Goal: Register for event/course

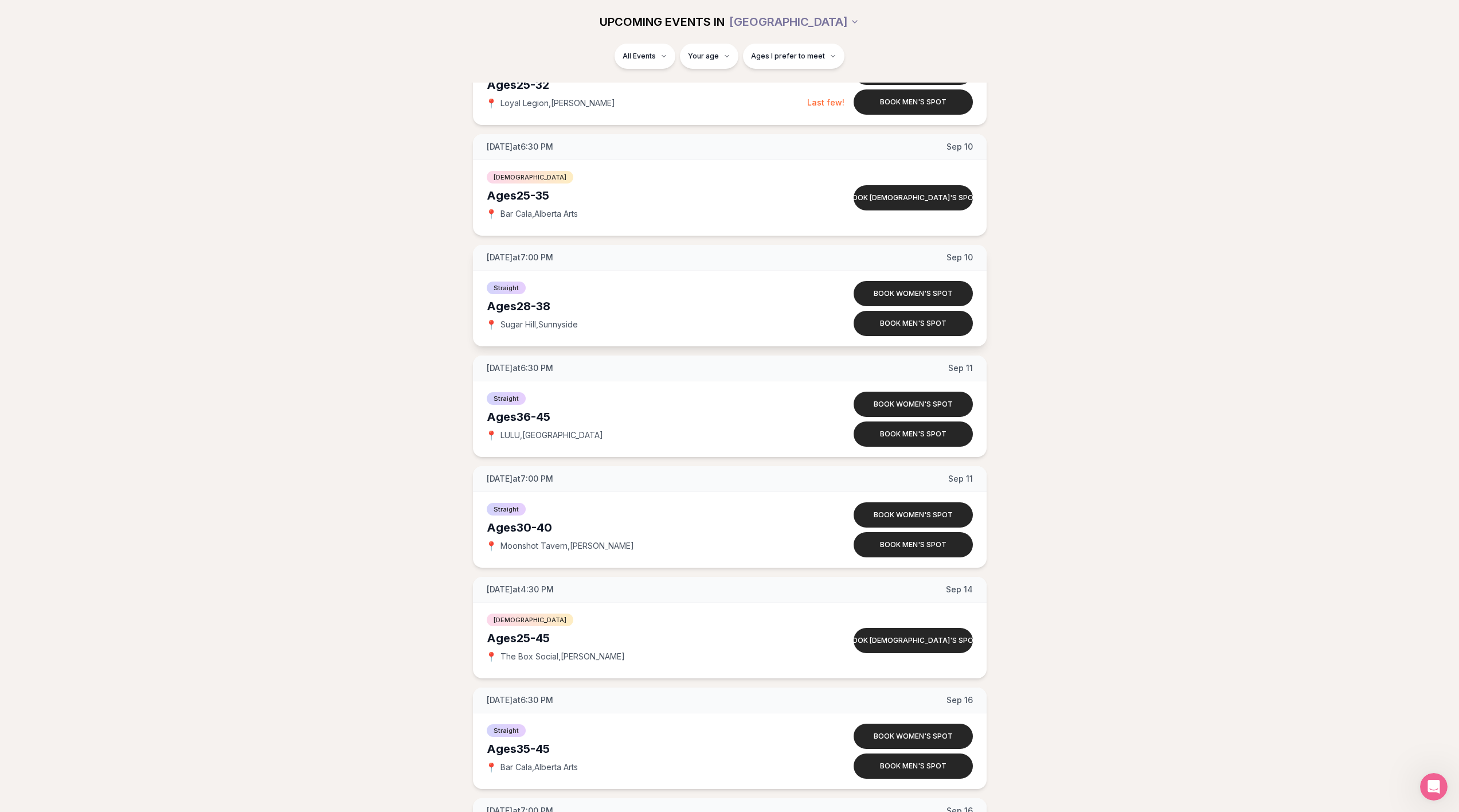
scroll to position [3631, 0]
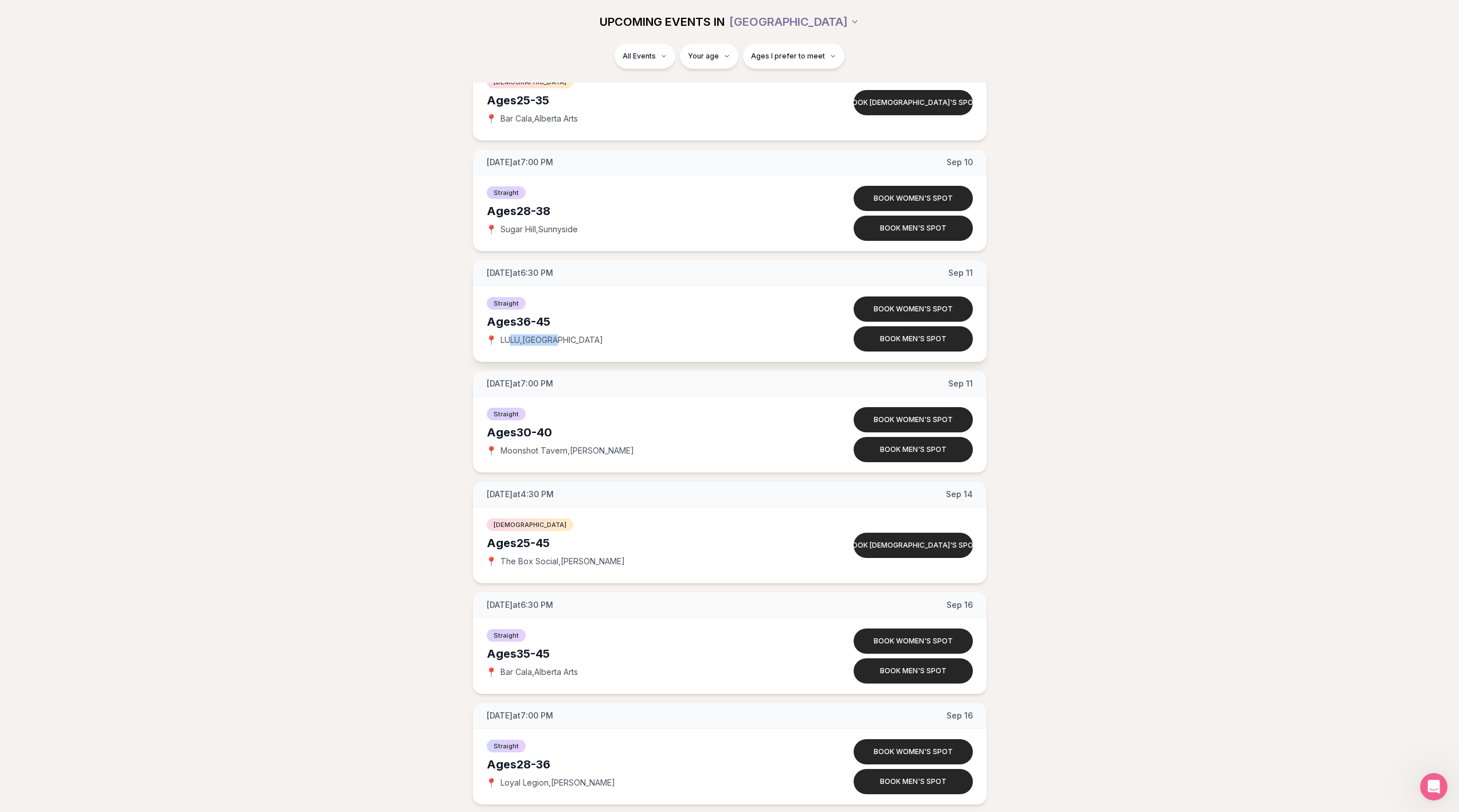
drag, startPoint x: 553, startPoint y: 336, endPoint x: 509, endPoint y: 335, distance: 44.0
click at [509, 335] on span "LULU , Central Eastside" at bounding box center [551, 340] width 102 height 12
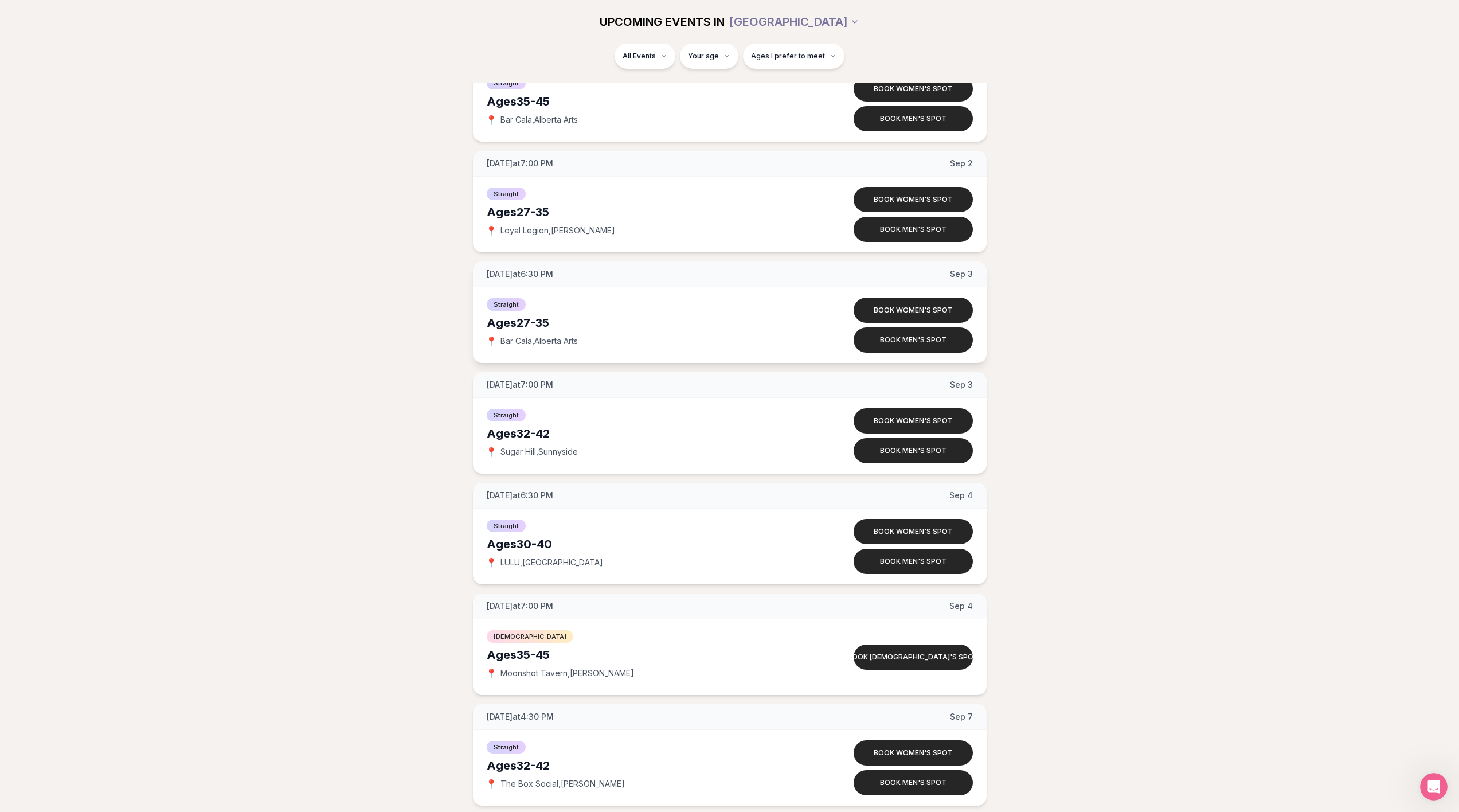
scroll to position [2676, 0]
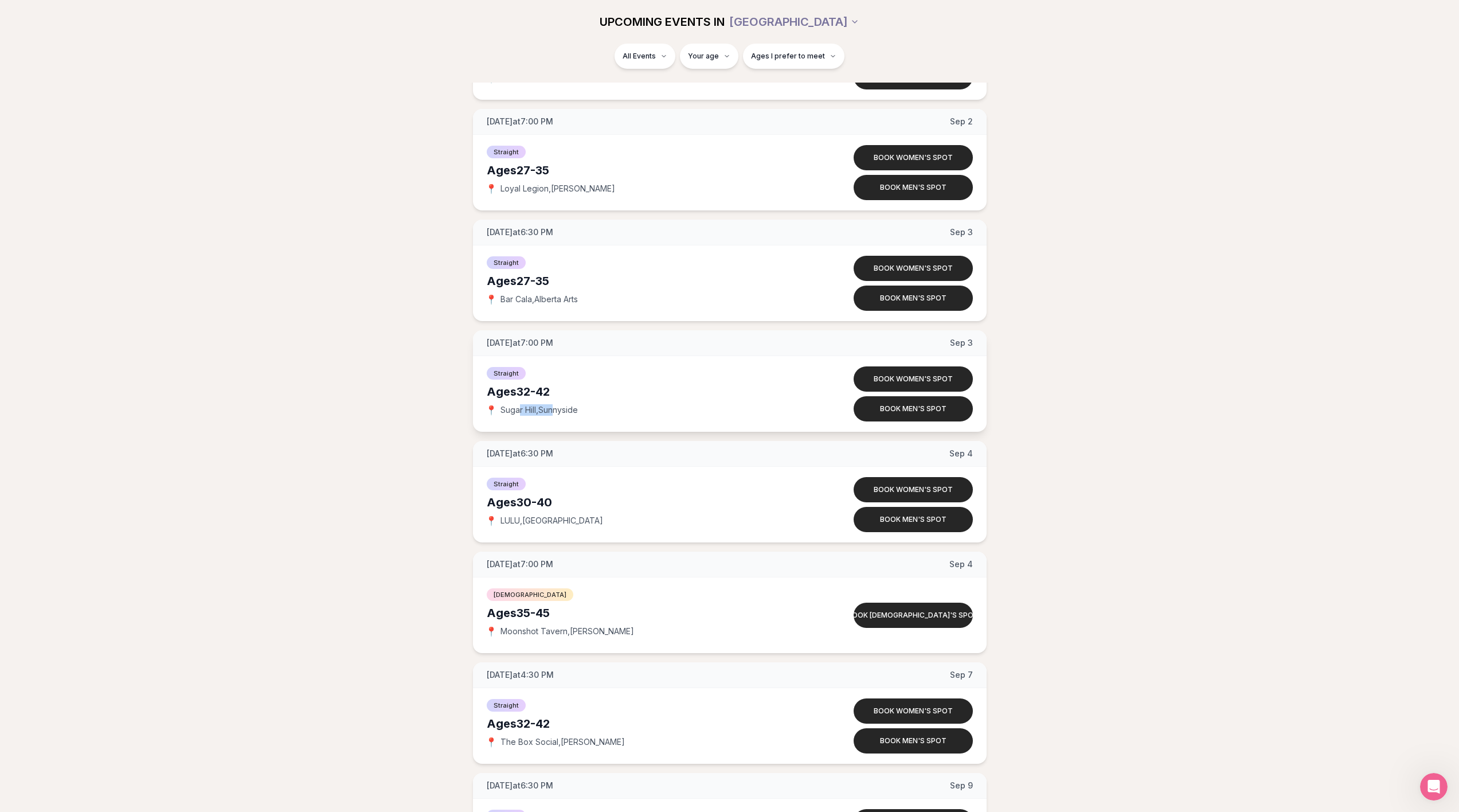
drag, startPoint x: 557, startPoint y: 410, endPoint x: 520, endPoint y: 408, distance: 37.1
click at [520, 408] on span "Sugar Hill , Sunnyside" at bounding box center [539, 409] width 78 height 12
click at [558, 410] on span "Sugar Hill , Sunnyside" at bounding box center [539, 409] width 78 height 12
click at [928, 407] on button "Book men's spot" at bounding box center [914, 409] width 119 height 26
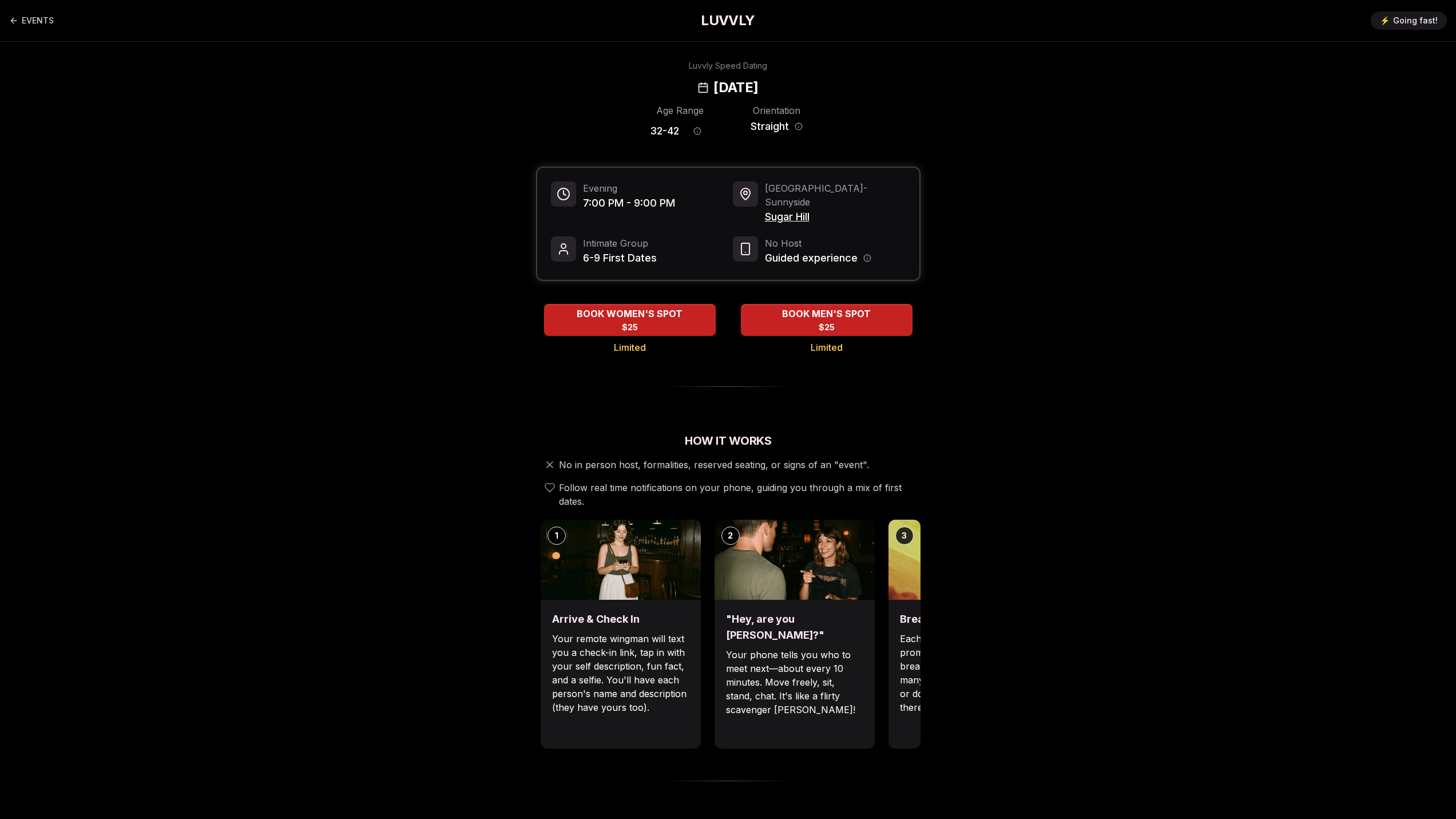
drag, startPoint x: 774, startPoint y: 200, endPoint x: 1154, endPoint y: 199, distance: 380.0
click at [1154, 199] on main "EVENTS LUVVLY ⚡️ Going fast! Luvvly Speed Dating Wednesday, September 3rd Age R…" at bounding box center [728, 786] width 1456 height 1571
click at [795, 209] on span "Sugar Hill" at bounding box center [835, 217] width 141 height 16
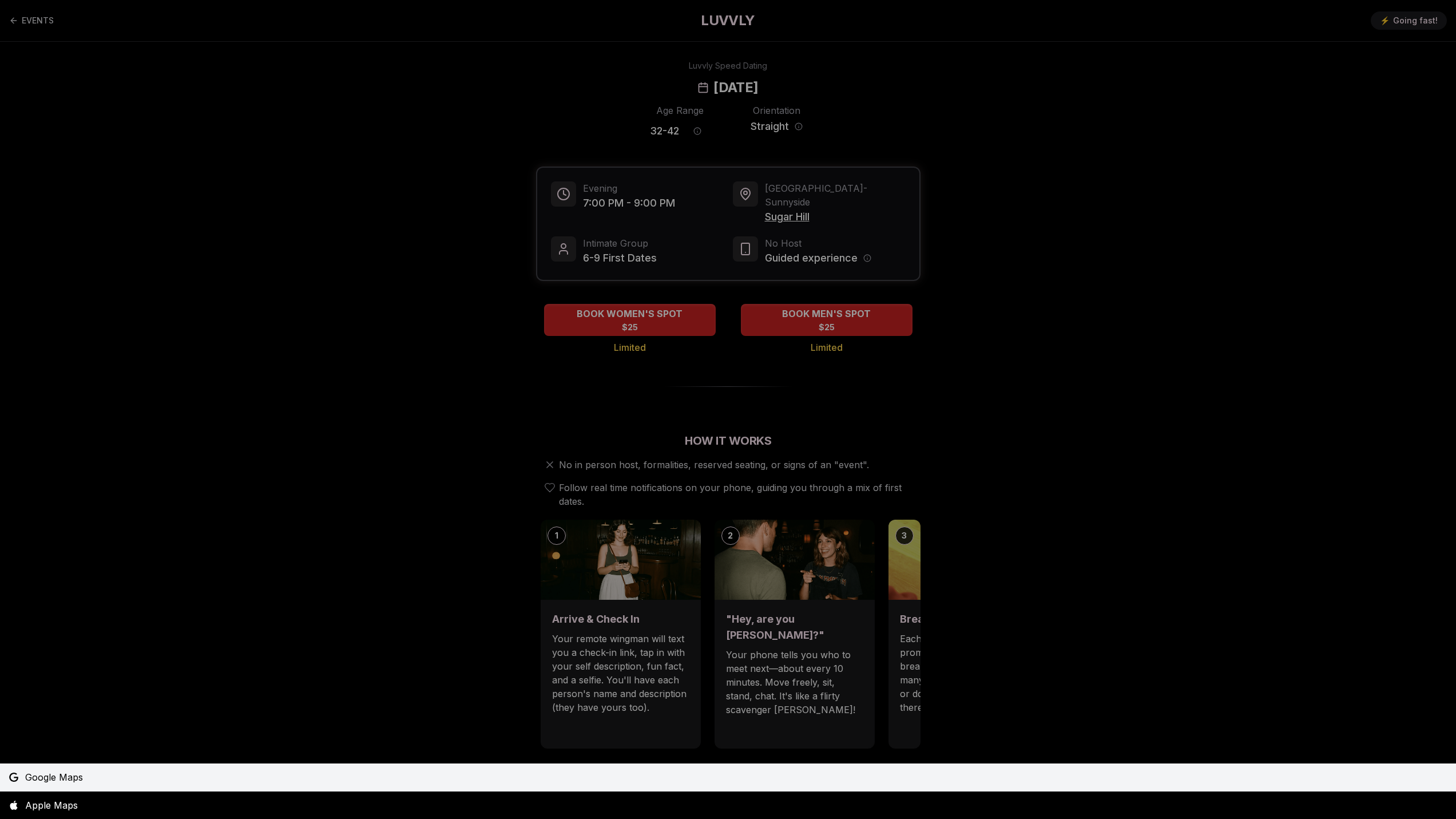
click at [48, 771] on span "Google Maps" at bounding box center [54, 777] width 58 height 14
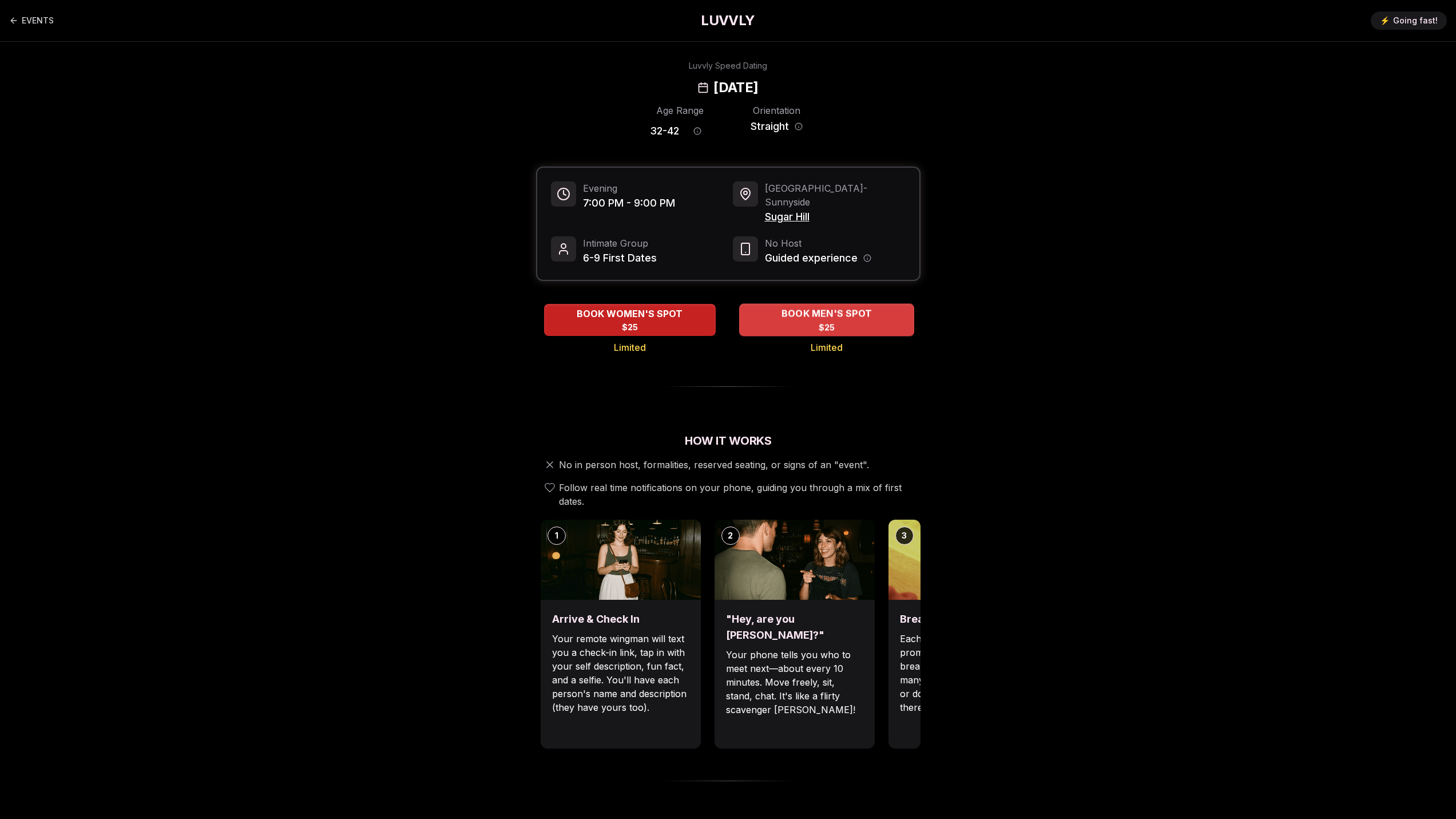
click at [835, 310] on div "BOOK MEN'S SPOT $25" at bounding box center [827, 320] width 175 height 32
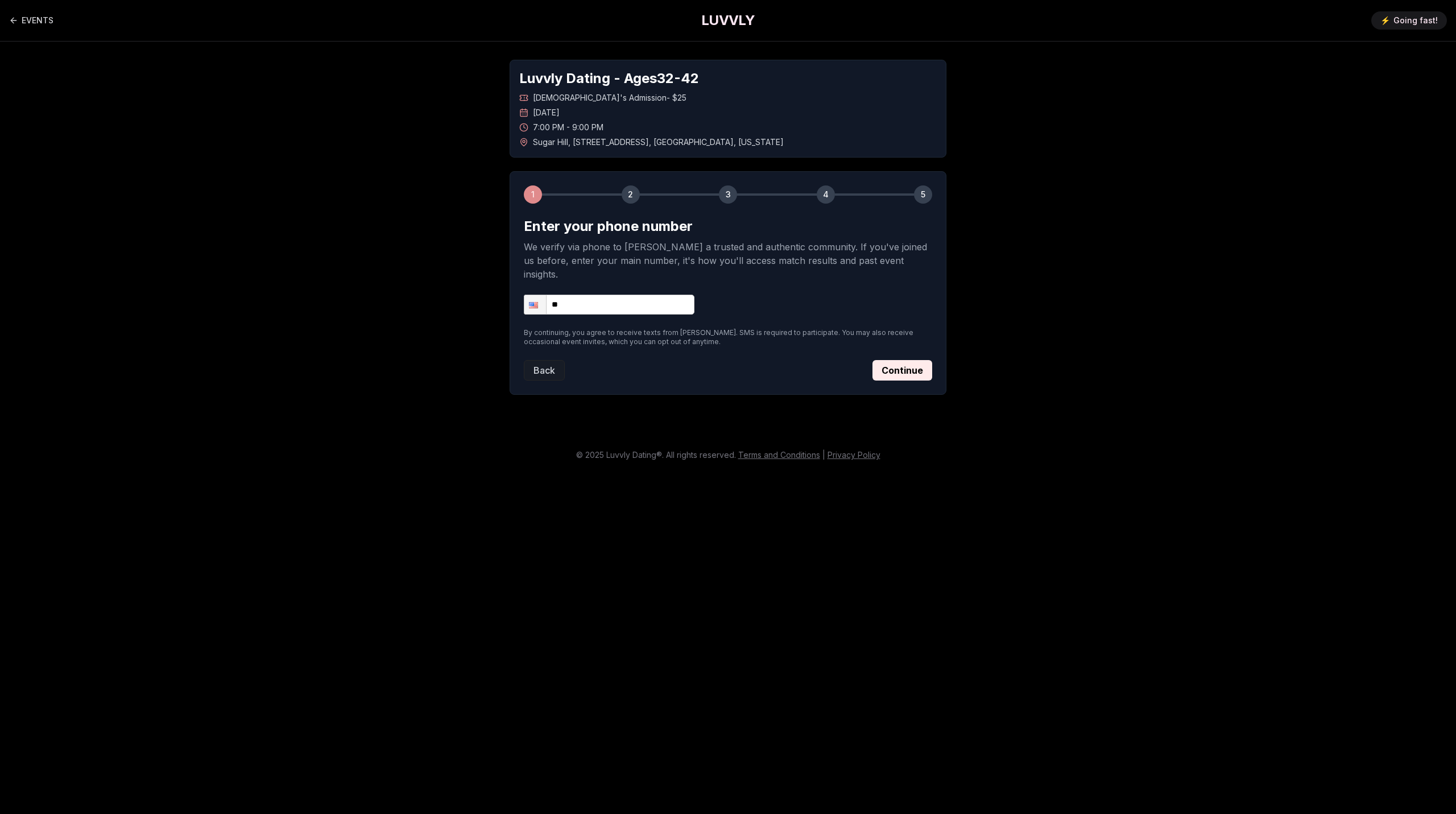
click at [626, 295] on input "**" at bounding box center [609, 305] width 171 height 20
type input "**********"
click at [892, 361] on button "Continue" at bounding box center [903, 370] width 60 height 21
click at [892, 361] on div "Back Continue" at bounding box center [728, 370] width 409 height 21
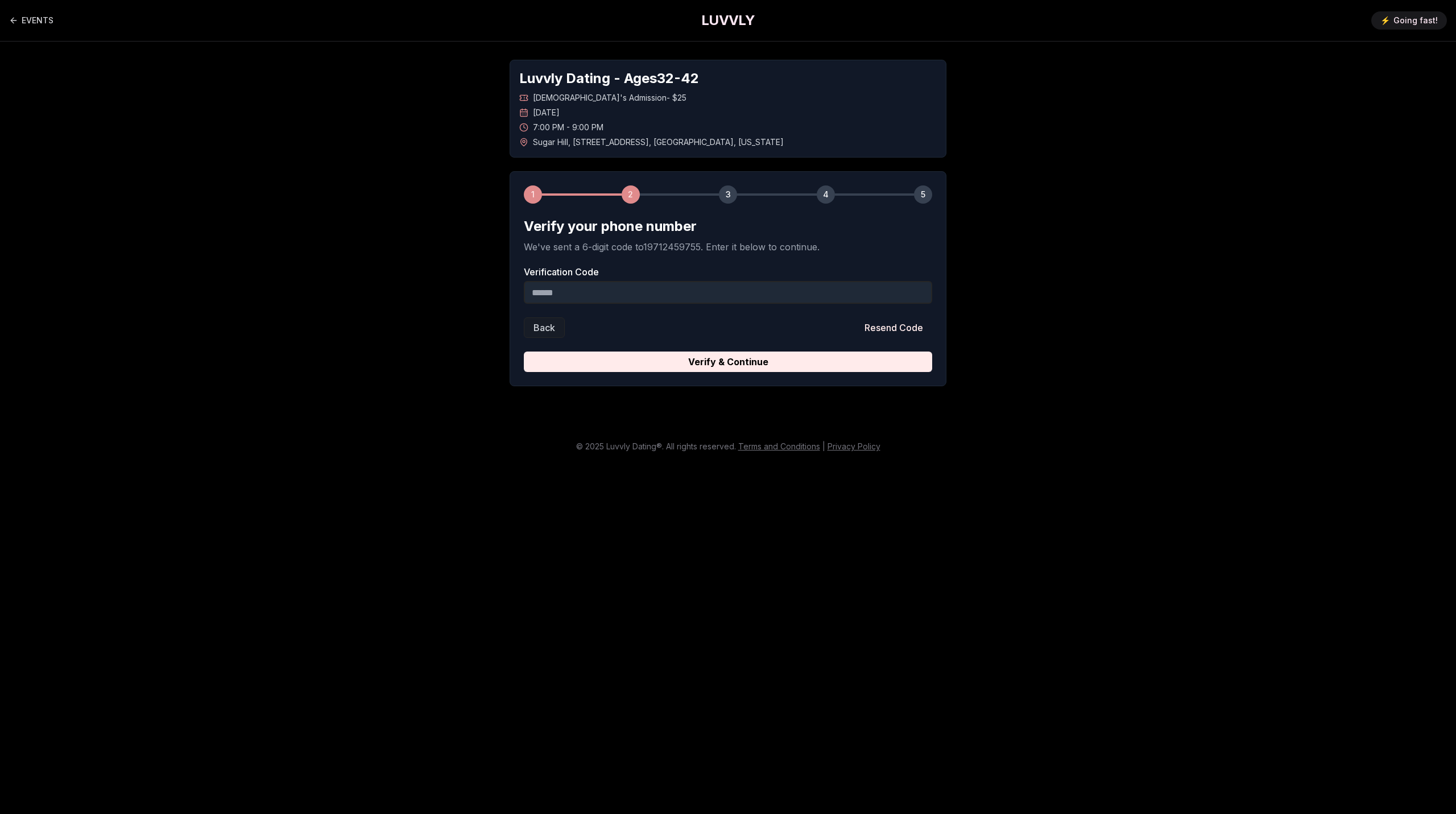
click at [686, 295] on input "Verification Code" at bounding box center [728, 292] width 409 height 23
click at [710, 364] on button "Verify & Continue" at bounding box center [728, 362] width 409 height 21
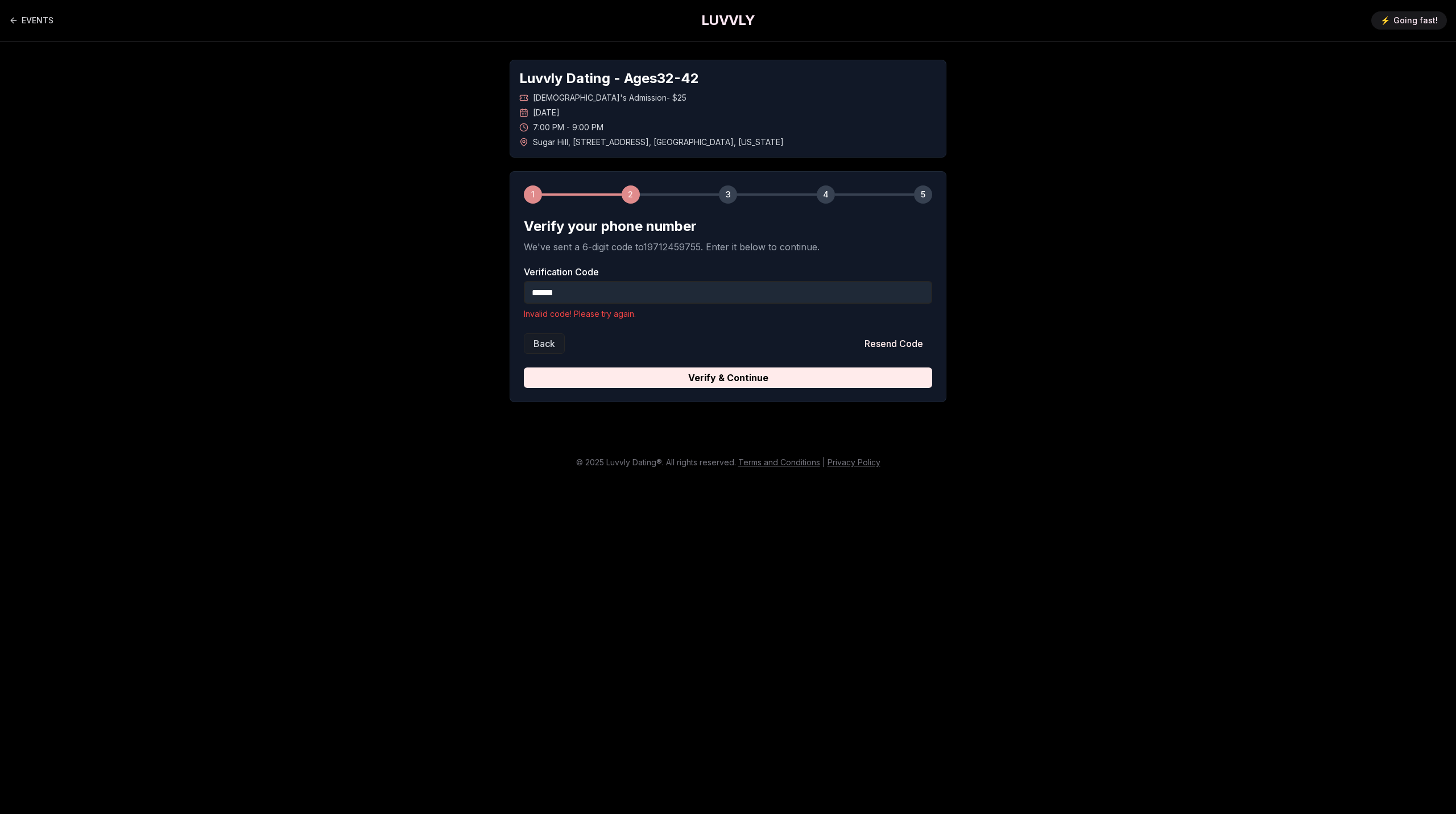
click at [629, 298] on input "******" at bounding box center [728, 292] width 409 height 23
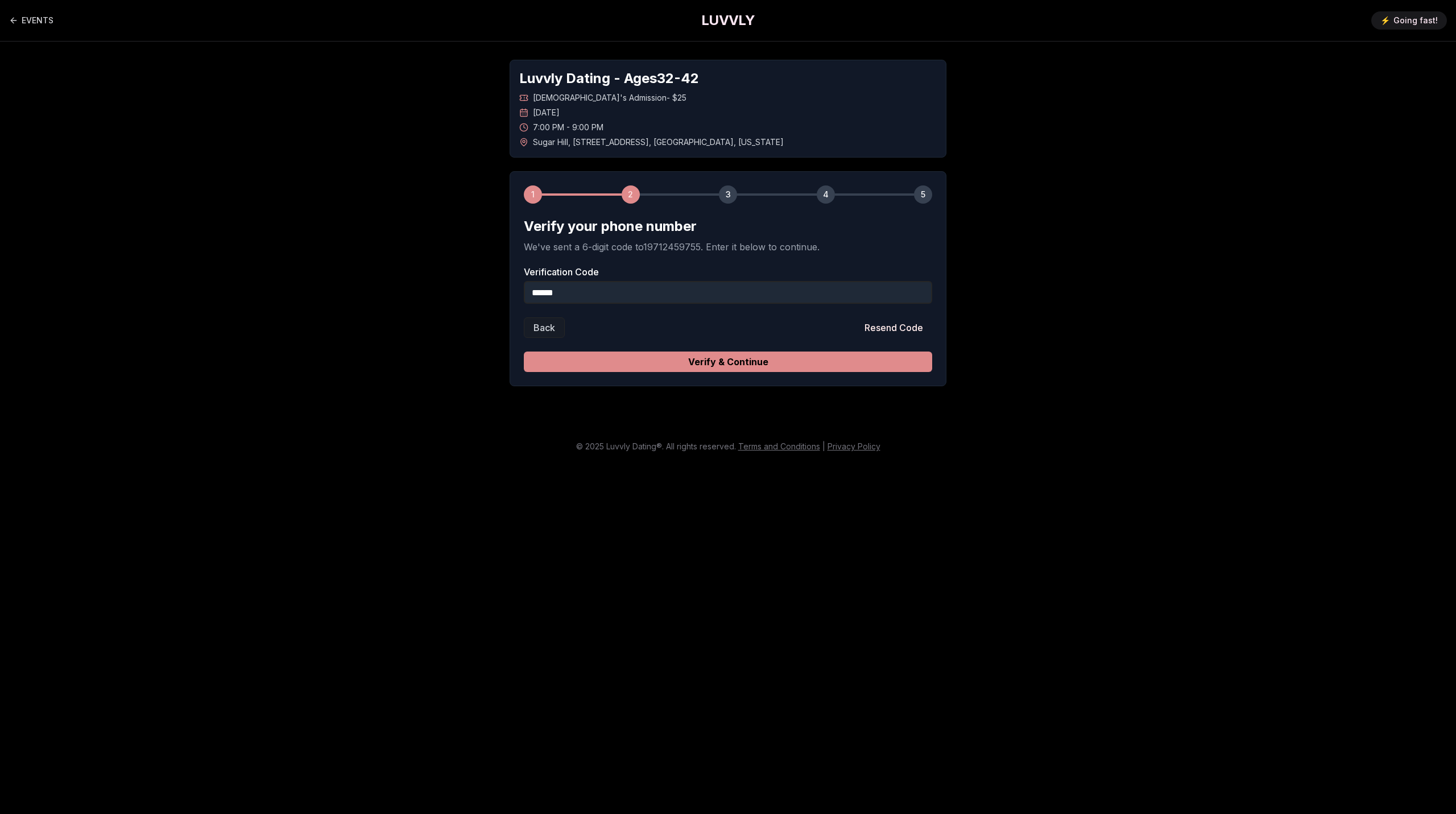
type input "******"
click at [737, 367] on button "Verify & Continue" at bounding box center [728, 362] width 409 height 21
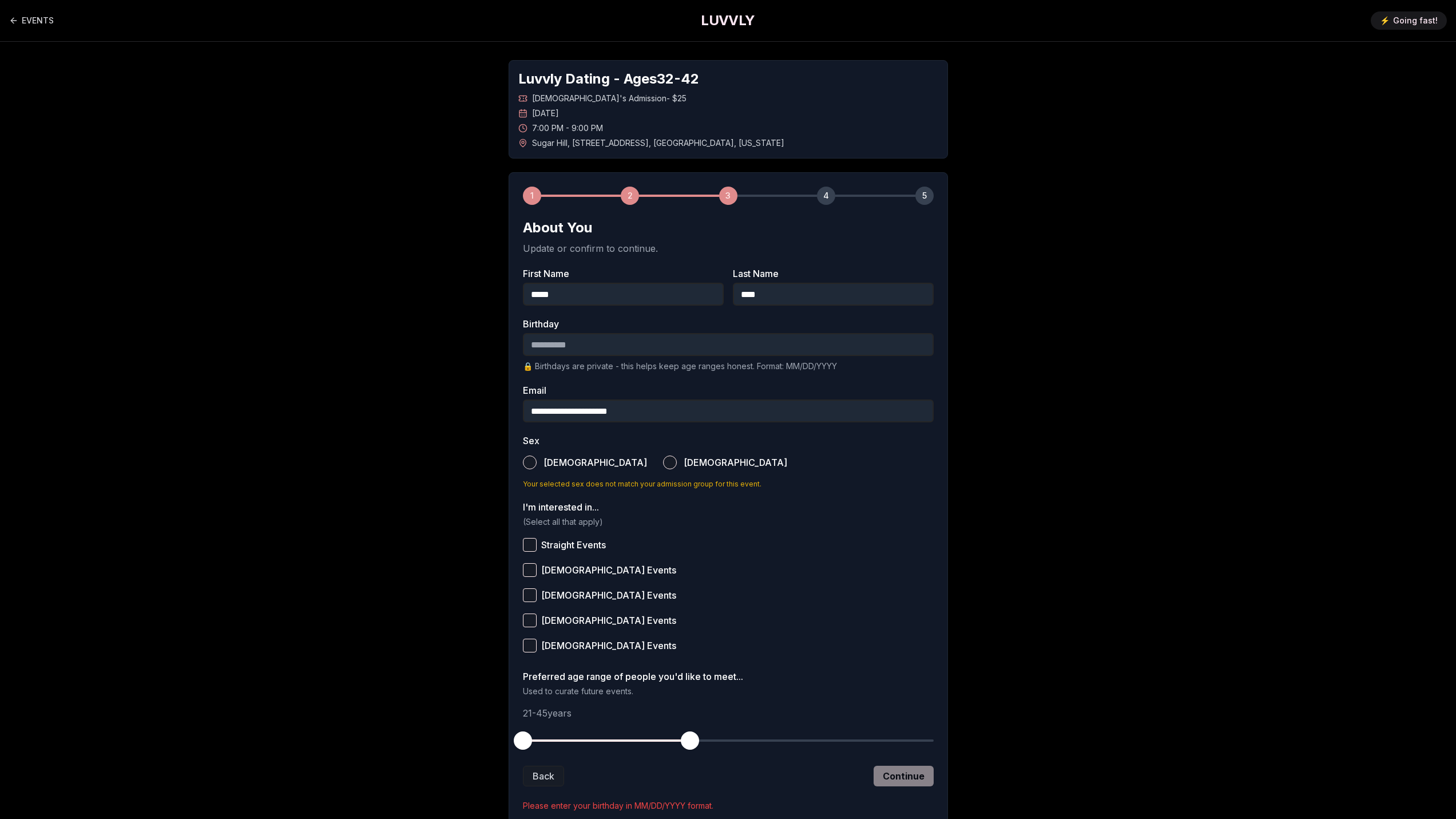
click at [703, 346] on input "Birthday" at bounding box center [728, 344] width 411 height 23
type input "**********"
click at [526, 455] on label "Male" at bounding box center [585, 462] width 124 height 26
click at [526, 455] on button "Male" at bounding box center [530, 462] width 14 height 14
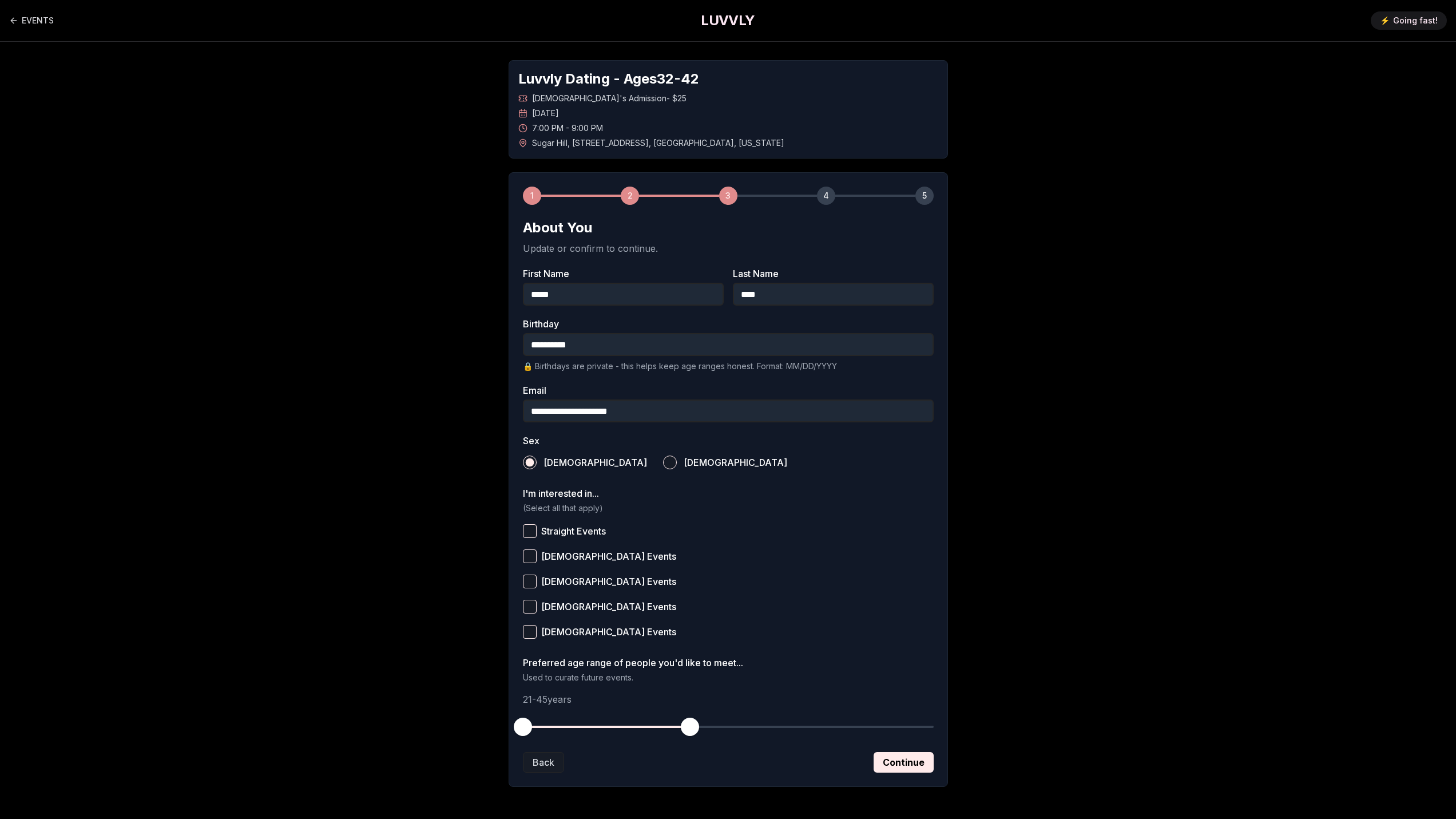
click at [528, 529] on button "Straight Events" at bounding box center [530, 531] width 14 height 14
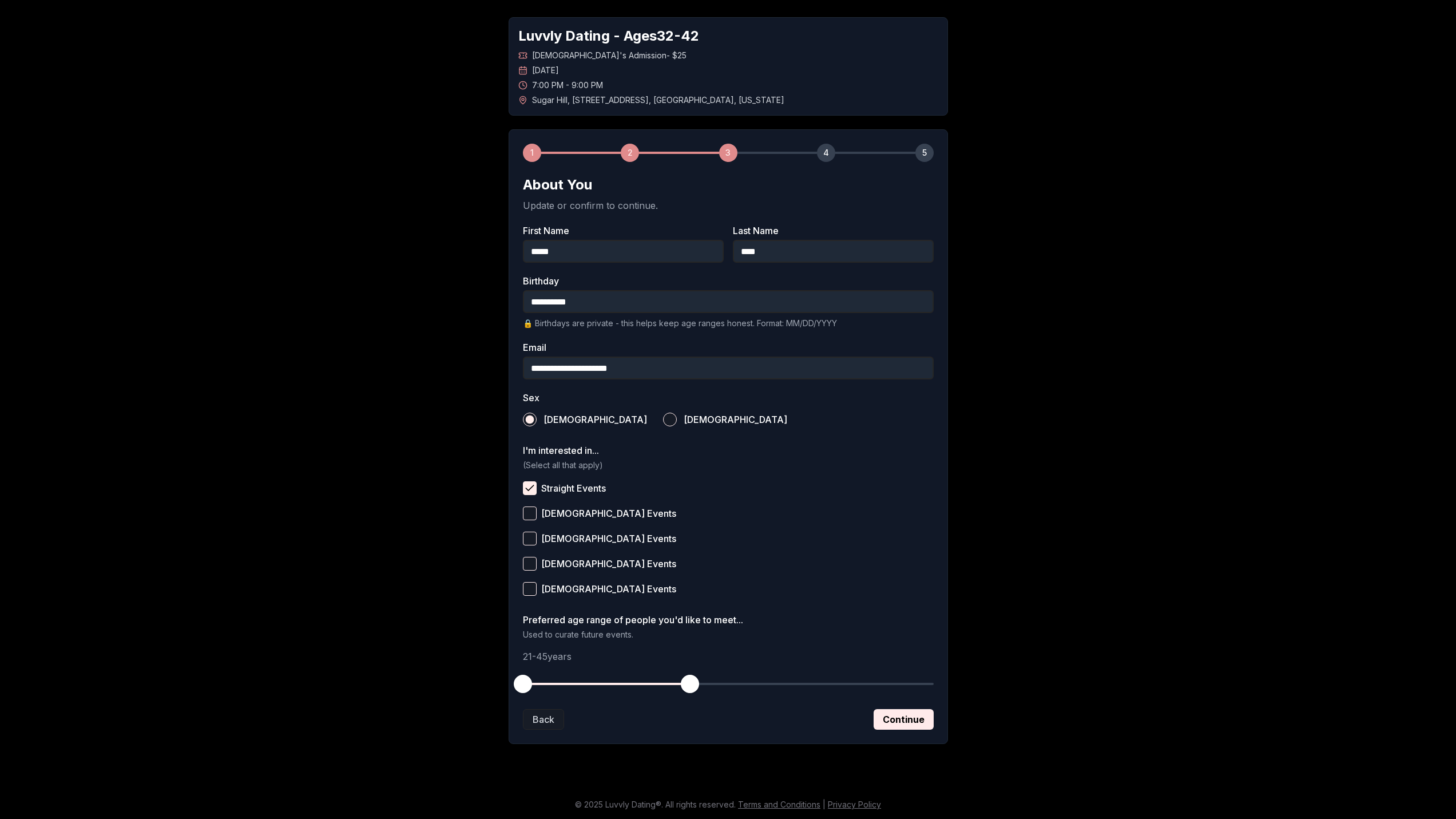
scroll to position [43, 0]
click at [907, 718] on button "Continue" at bounding box center [904, 718] width 60 height 21
drag, startPoint x: 690, startPoint y: 686, endPoint x: 714, endPoint y: 686, distance: 24.0
click at [714, 686] on span "button" at bounding box center [718, 684] width 19 height 19
click at [910, 725] on button "Continue" at bounding box center [904, 718] width 60 height 21
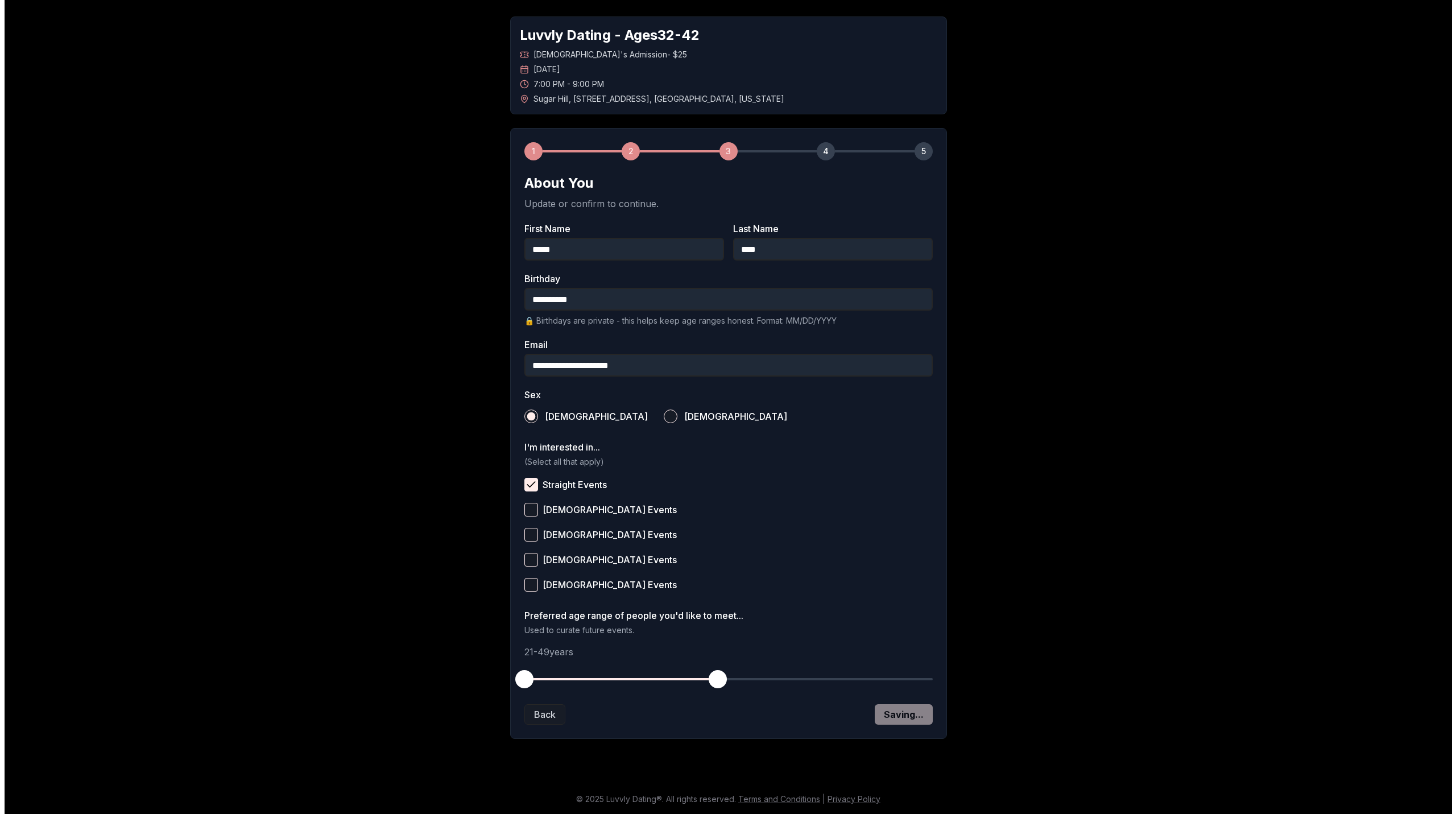
scroll to position [0, 0]
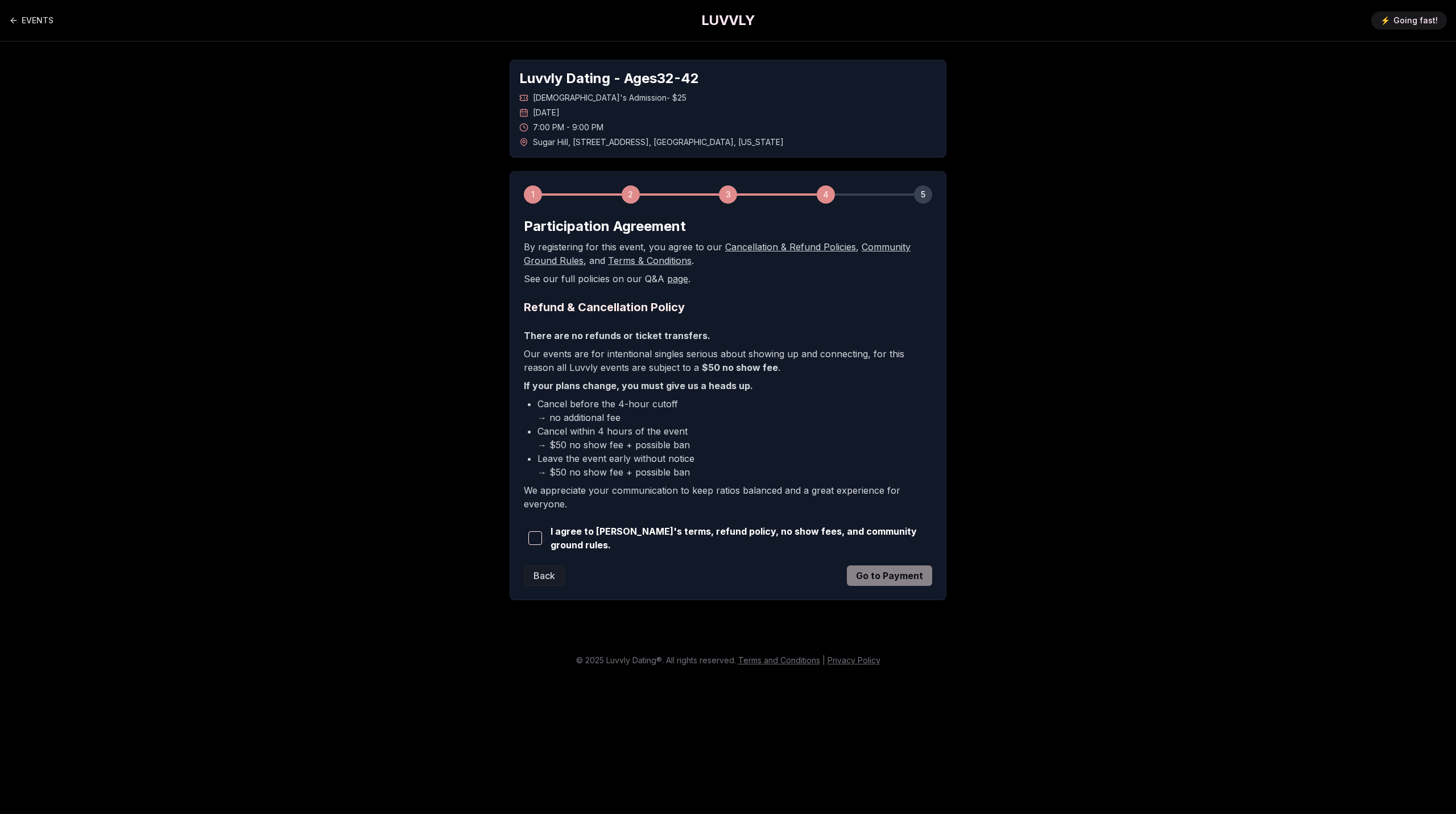
click at [534, 541] on span "button" at bounding box center [536, 538] width 14 height 14
click at [893, 579] on button "Go to Payment" at bounding box center [890, 575] width 85 height 21
